Goal: Task Accomplishment & Management: Manage account settings

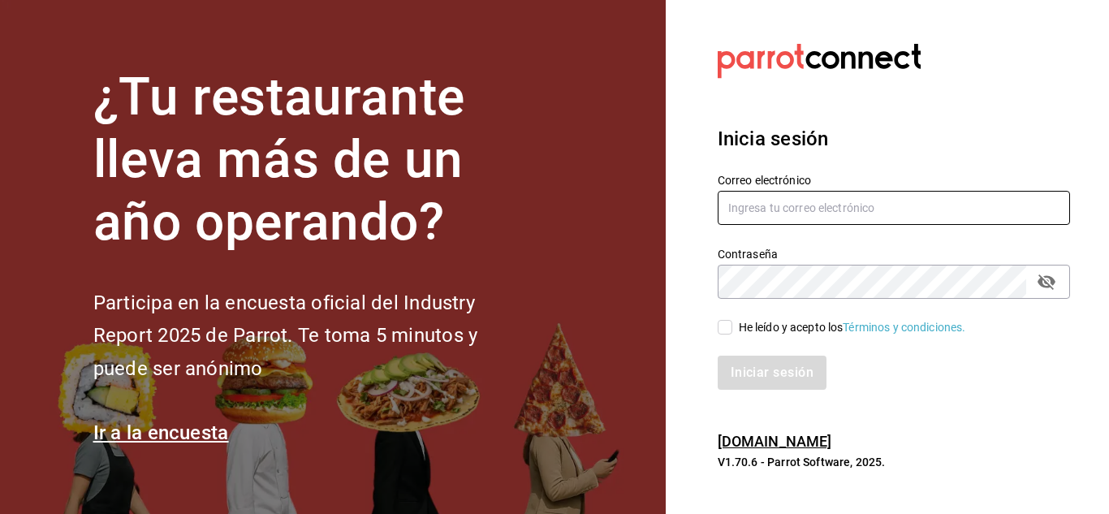
type input "igaxiola@lemura.com.mx"
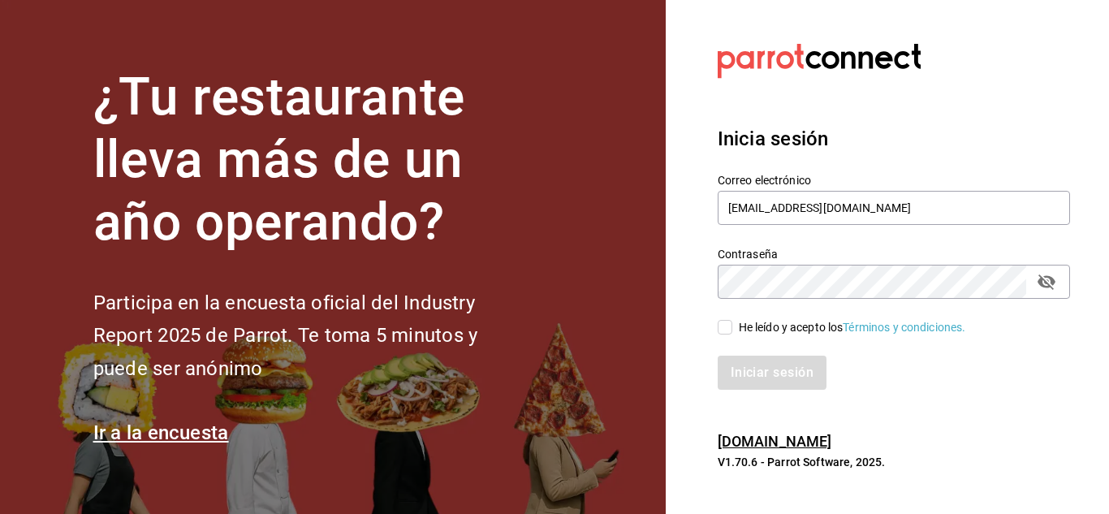
click at [725, 327] on input "He leído y acepto los Términos y condiciones." at bounding box center [725, 327] width 15 height 15
checkbox input "true"
click at [757, 381] on button "Iniciar sesión" at bounding box center [773, 373] width 110 height 34
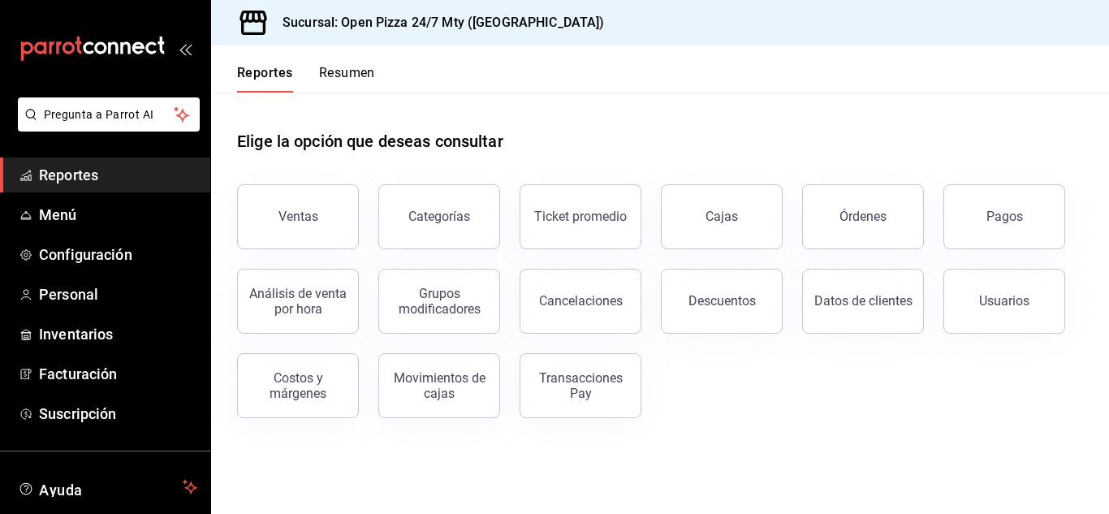
click at [349, 73] on button "Resumen" at bounding box center [347, 79] width 56 height 28
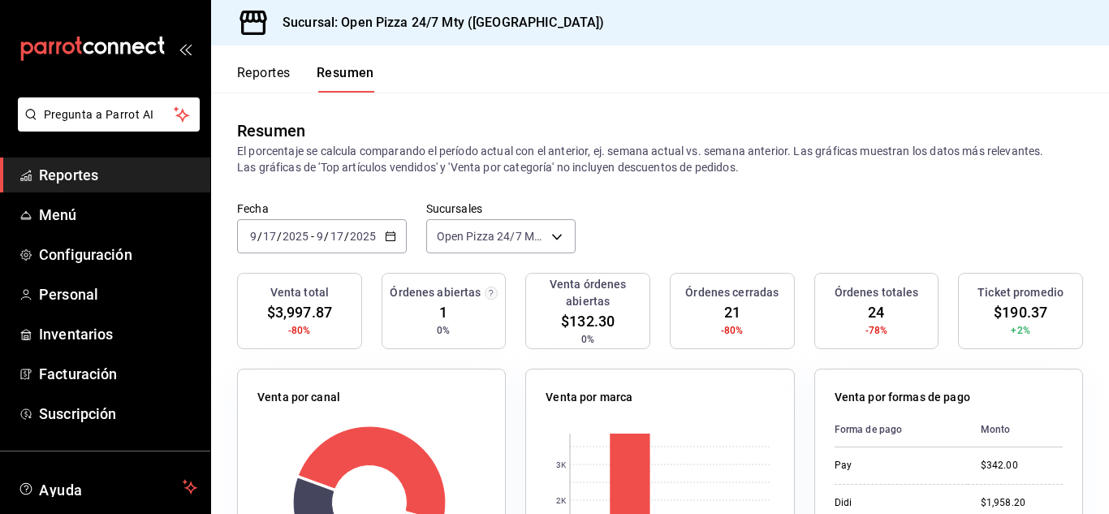
click at [393, 232] on icon "button" at bounding box center [390, 236] width 11 height 11
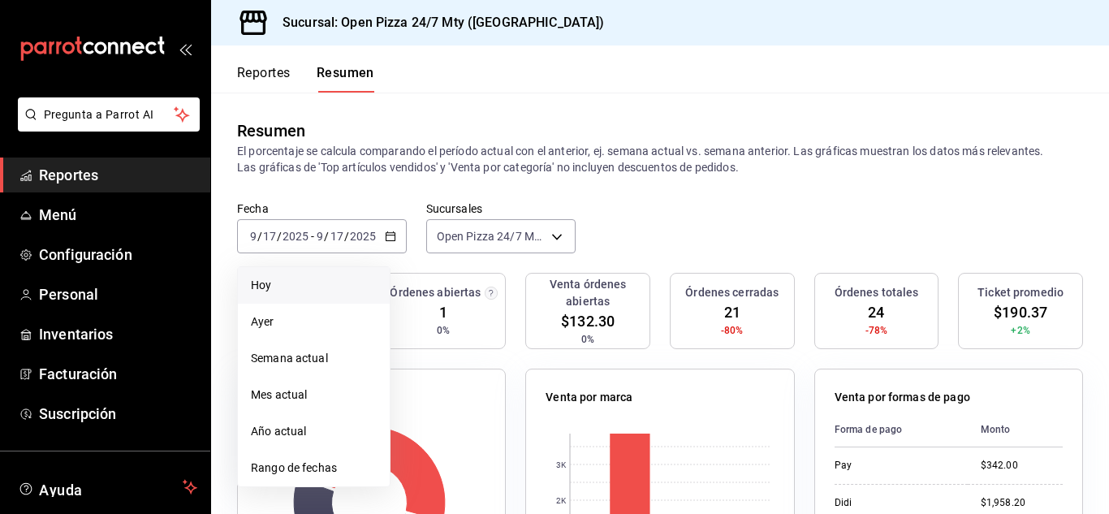
click at [282, 290] on span "Hoy" at bounding box center [314, 285] width 126 height 17
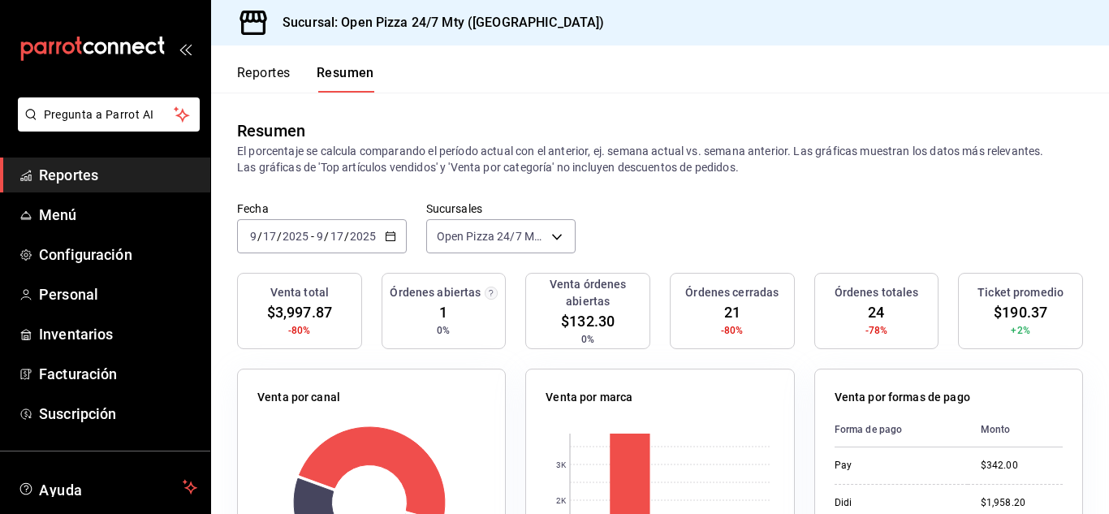
click at [388, 239] on icon "button" at bounding box center [390, 236] width 11 height 11
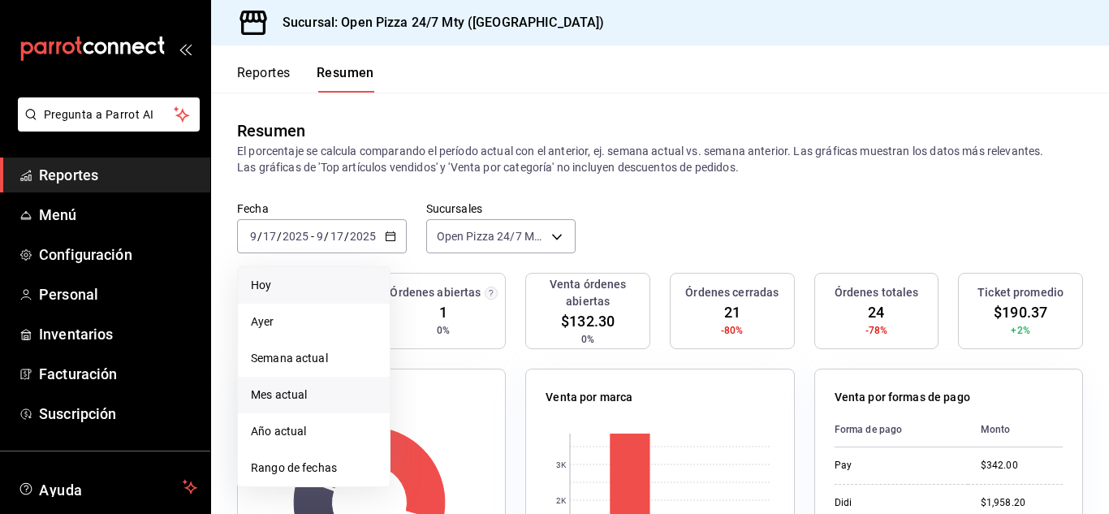
click at [295, 395] on span "Mes actual" at bounding box center [314, 394] width 126 height 17
